Goal: Entertainment & Leisure: Consume media (video, audio)

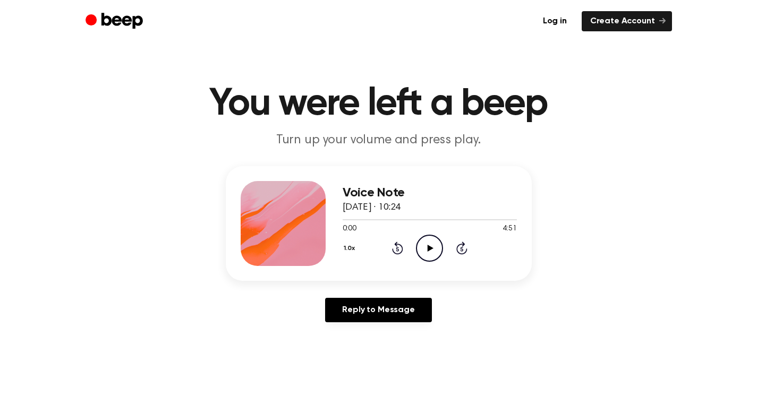
click at [424, 243] on icon "Play Audio" at bounding box center [429, 248] width 27 height 27
click at [431, 246] on icon at bounding box center [429, 248] width 5 height 7
click at [432, 250] on icon "Play Audio" at bounding box center [429, 248] width 27 height 27
click at [428, 245] on icon at bounding box center [429, 248] width 5 height 7
click at [429, 247] on icon at bounding box center [431, 248] width 6 height 7
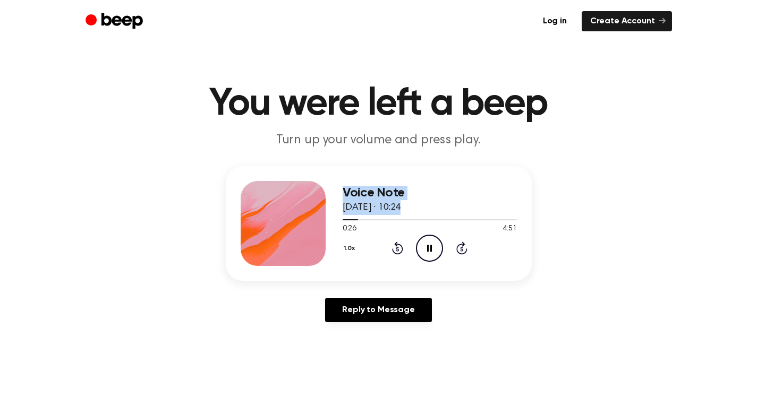
drag, startPoint x: 355, startPoint y: 219, endPoint x: 293, endPoint y: 213, distance: 62.4
click at [294, 213] on div "Voice Note [DATE] · 10:24 0:26 4:51 Your browser does not support the [object O…" at bounding box center [379, 223] width 306 height 115
click at [421, 244] on icon "Pause Audio" at bounding box center [429, 248] width 27 height 27
click at [510, 192] on h3 "Voice Note" at bounding box center [430, 193] width 174 height 14
